Goal: Use online tool/utility: Utilize a website feature to perform a specific function

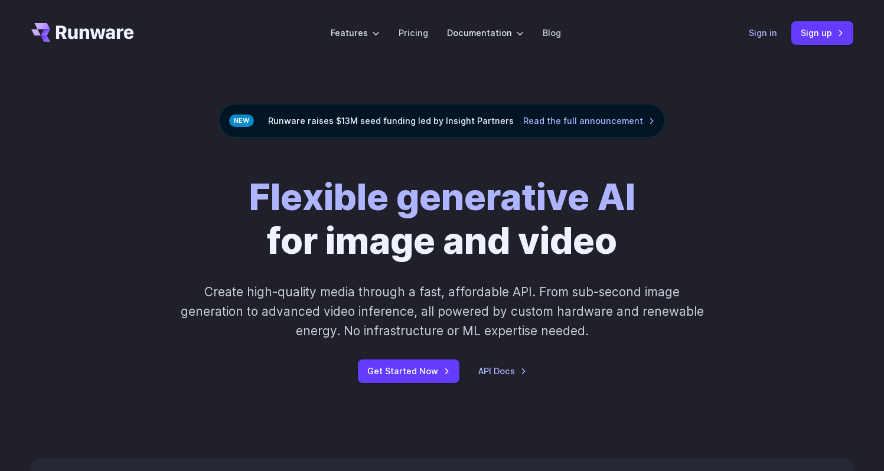
click at [760, 34] on link "Sign in" at bounding box center [763, 33] width 28 height 14
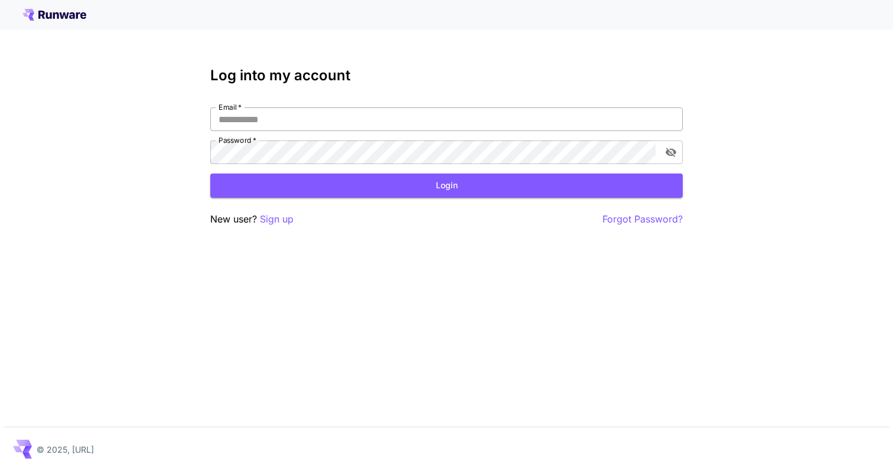
click at [469, 125] on input "Email   *" at bounding box center [446, 120] width 473 height 24
type input "**********"
click at [398, 187] on button "Login" at bounding box center [446, 186] width 473 height 24
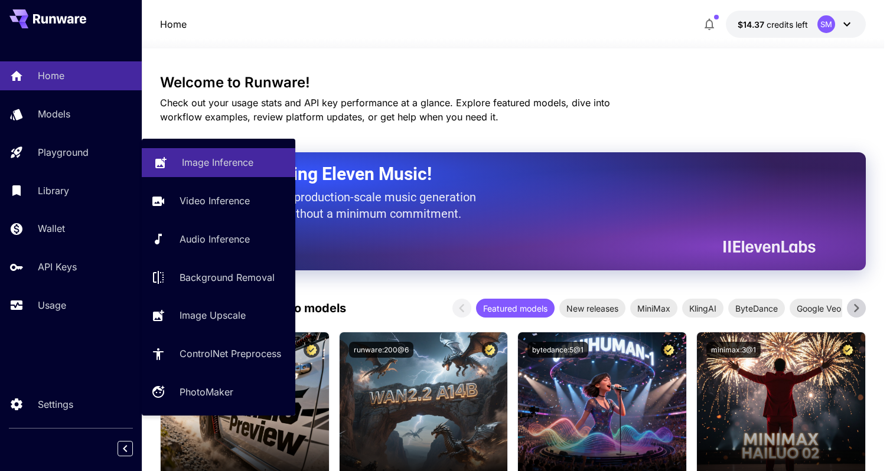
click at [204, 174] on link "Image Inference" at bounding box center [219, 162] width 154 height 29
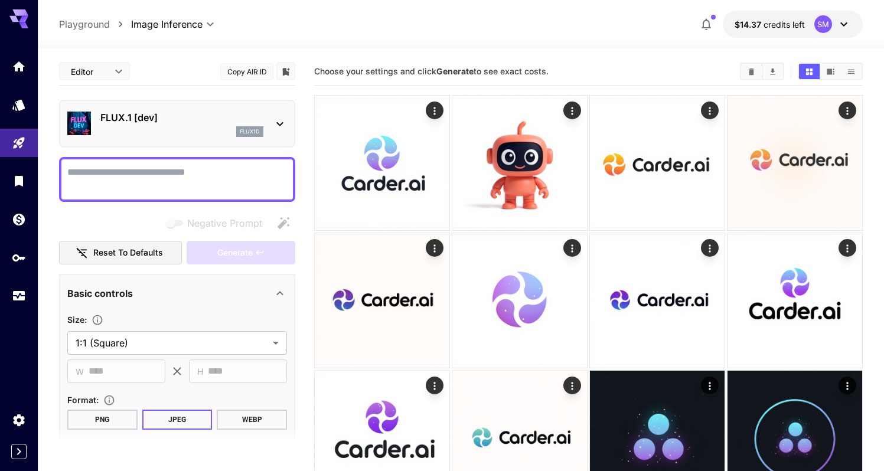
click at [258, 123] on p "FLUX.1 [dev]" at bounding box center [181, 117] width 163 height 14
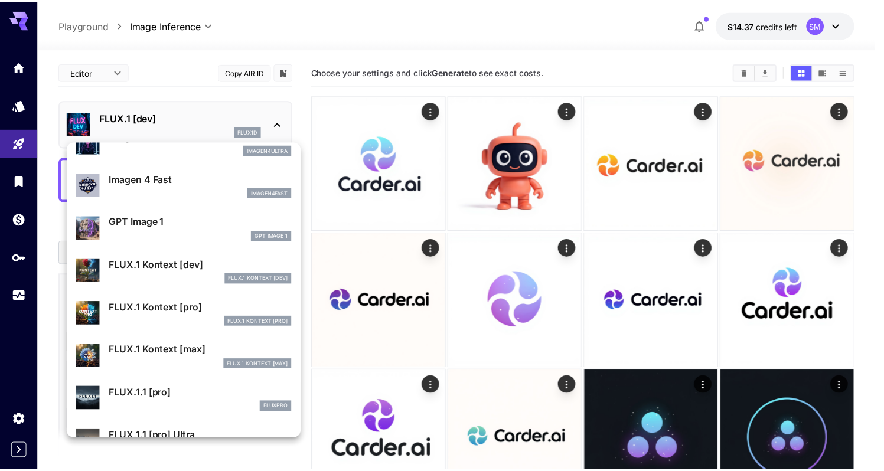
scroll to position [666, 0]
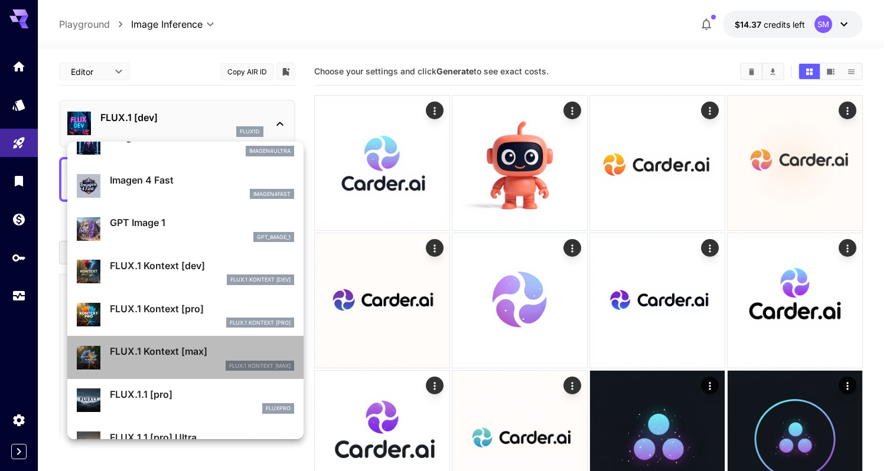
click at [187, 354] on p "FLUX.1 Kontext [max]" at bounding box center [202, 351] width 184 height 14
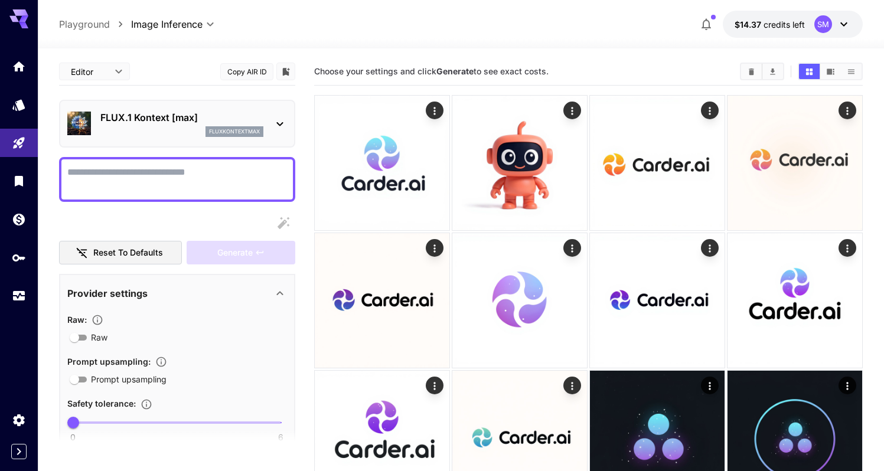
click at [218, 174] on textarea "Raw" at bounding box center [177, 179] width 220 height 28
click at [210, 183] on textarea "Raw" at bounding box center [177, 179] width 220 height 28
click at [175, 171] on textarea "Raw" at bounding box center [177, 179] width 220 height 28
click at [172, 183] on textarea "Raw" at bounding box center [177, 179] width 220 height 28
paste textarea "**********"
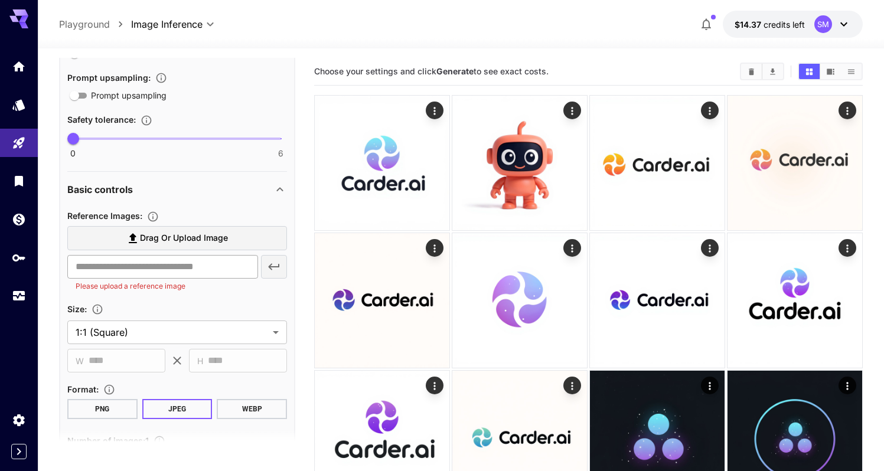
scroll to position [450, 0]
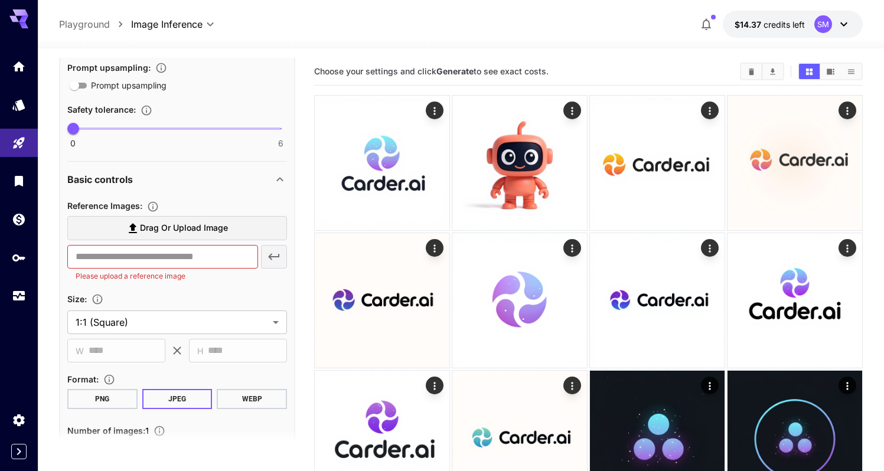
type textarea "**********"
click at [237, 235] on label "Drag or upload image" at bounding box center [177, 228] width 220 height 24
click at [0, 0] on input "Drag or upload image" at bounding box center [0, 0] width 0 height 0
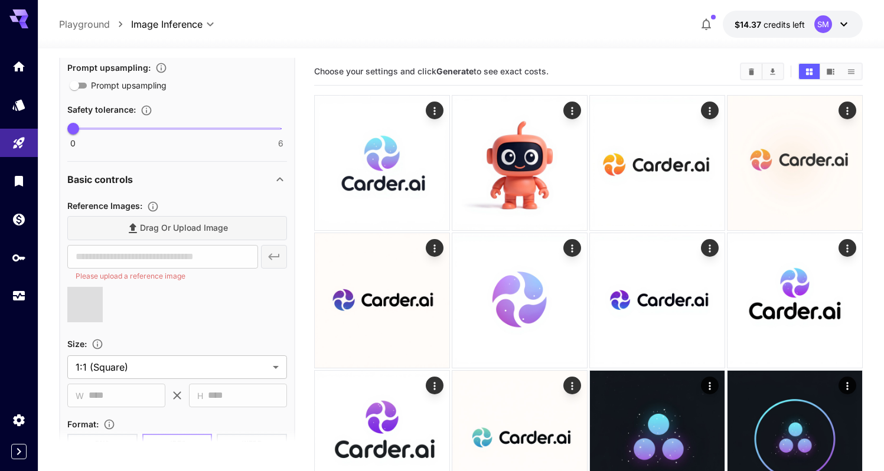
type input "**********"
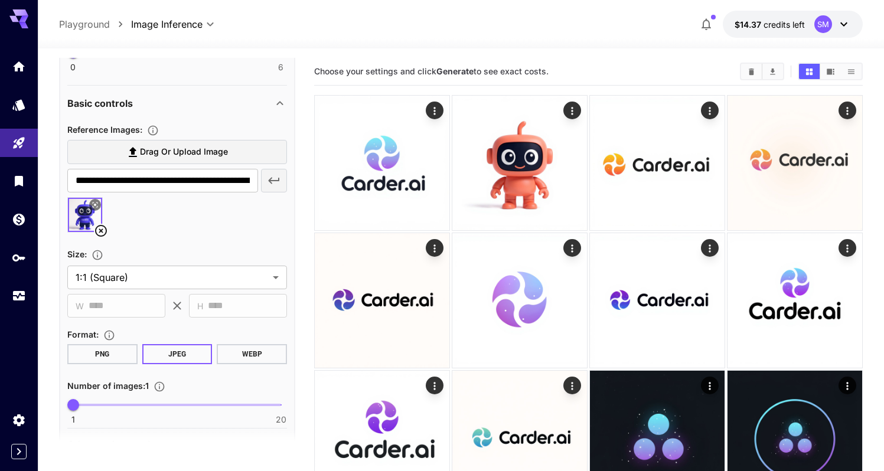
scroll to position [541, 0]
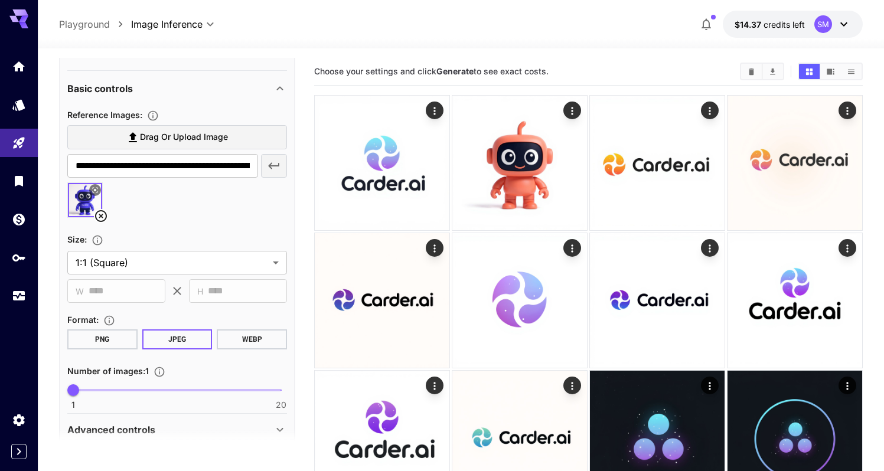
click at [241, 342] on button "WEBP" at bounding box center [252, 340] width 70 height 20
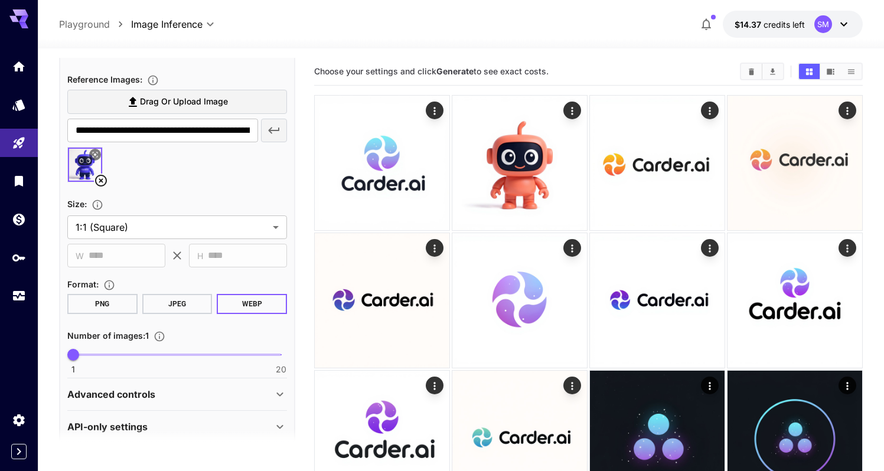
scroll to position [574, 0]
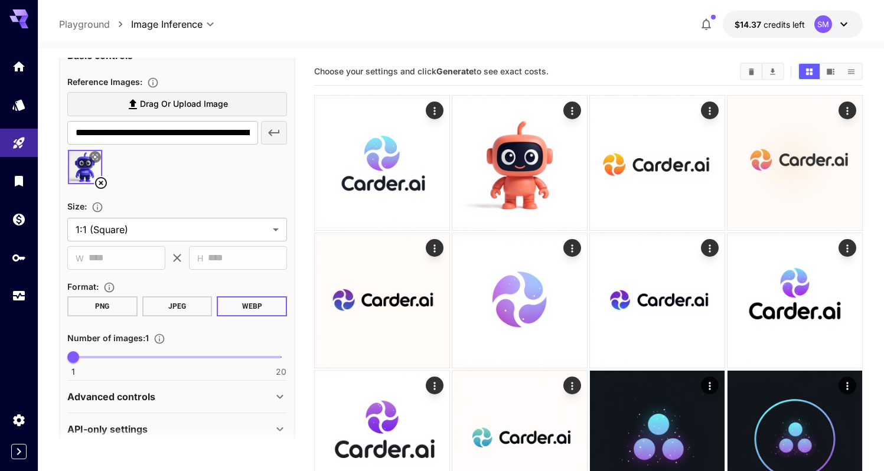
click at [208, 300] on button "JPEG" at bounding box center [177, 307] width 70 height 20
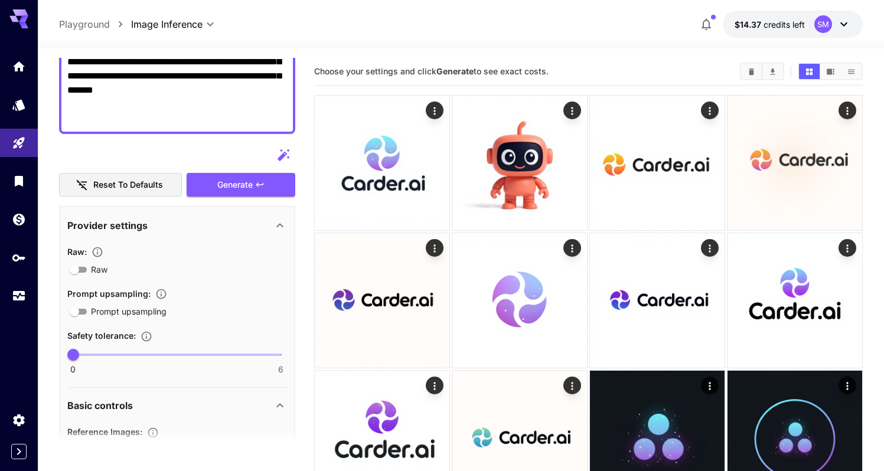
scroll to position [223, 0]
click at [226, 178] on span "Generate" at bounding box center [234, 185] width 35 height 15
